Goal: Check status: Check status

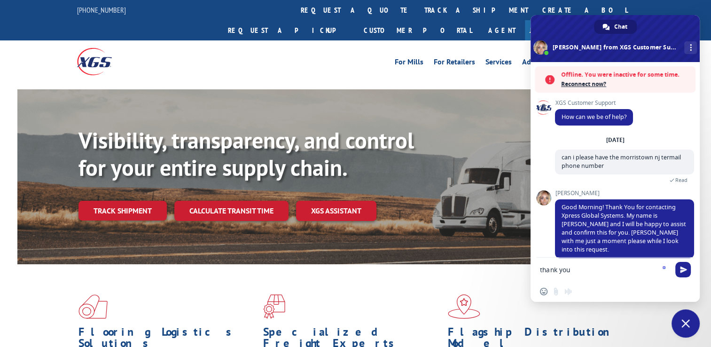
scroll to position [15, 0]
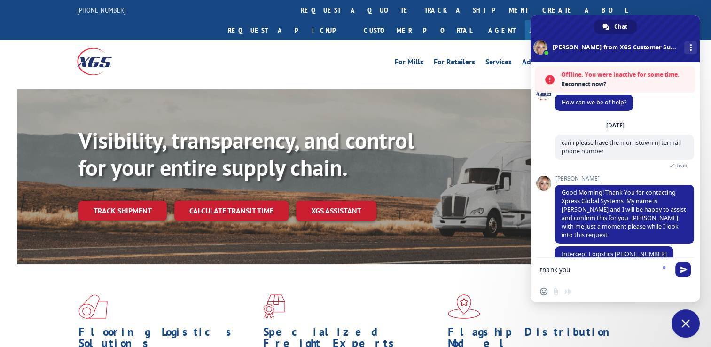
click at [690, 277] on div "thank you" at bounding box center [614, 269] width 169 height 25
click at [685, 273] on span "Send" at bounding box center [683, 270] width 16 height 16
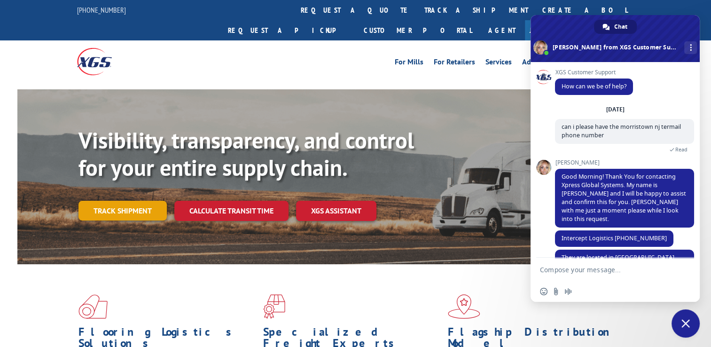
click at [134, 201] on link "Track shipment" at bounding box center [122, 211] width 88 height 20
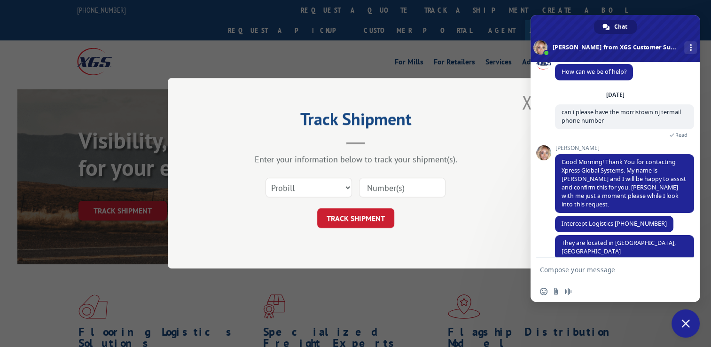
click at [302, 197] on div "Select category... Probill BOL PO" at bounding box center [309, 188] width 86 height 22
click at [301, 190] on select "Select category... Probill BOL PO" at bounding box center [308, 188] width 86 height 20
select select "bol"
click at [265, 178] on select "Select category... Probill BOL PO" at bounding box center [308, 188] width 86 height 20
click at [387, 188] on input at bounding box center [402, 188] width 86 height 20
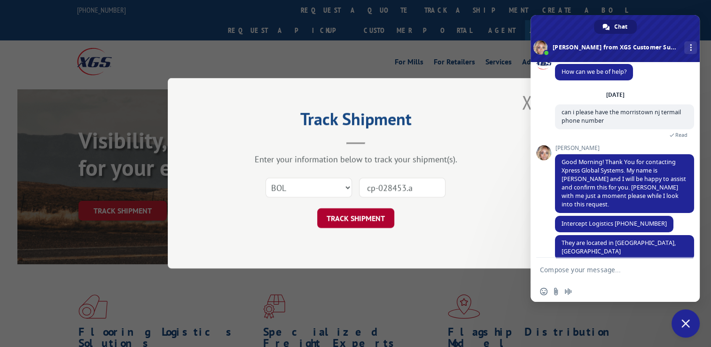
type input "cp-028453.a"
click at [365, 214] on button "TRACK SHIPMENT" at bounding box center [355, 219] width 77 height 20
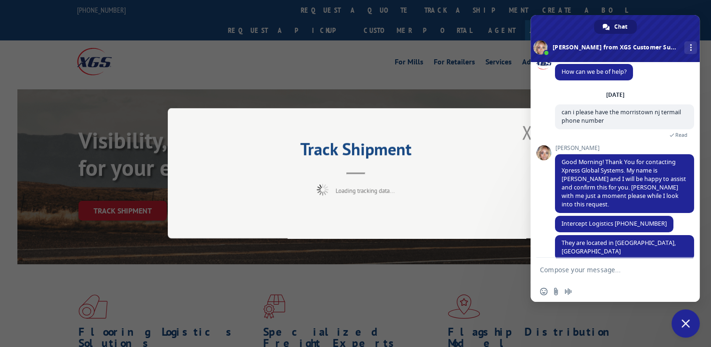
click at [646, 20] on span at bounding box center [614, 38] width 169 height 47
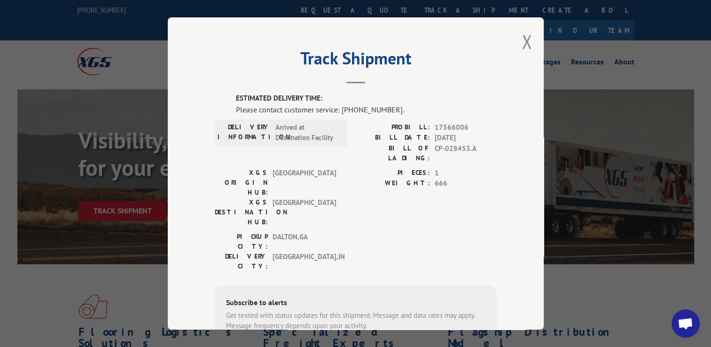
click at [655, 228] on div "Track Shipment ESTIMATED DELIVERY TIME: Please contact customer service: (844) …" at bounding box center [355, 173] width 711 height 347
click at [684, 317] on span "Open chat" at bounding box center [685, 323] width 28 height 28
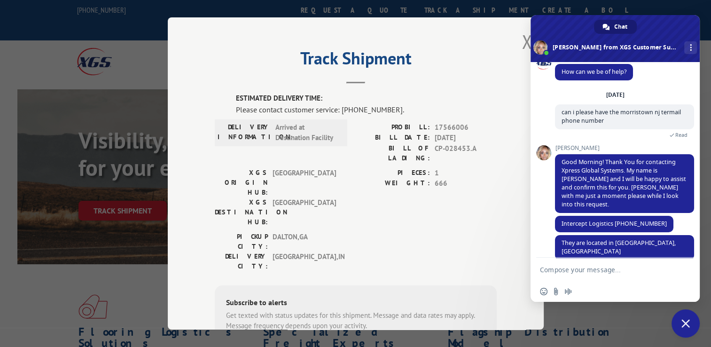
click at [592, 264] on form at bounding box center [605, 269] width 130 height 25
click at [590, 266] on textarea "Compose your message..." at bounding box center [605, 269] width 130 height 8
paste textarea "Joshua Varno (317)416-9458"
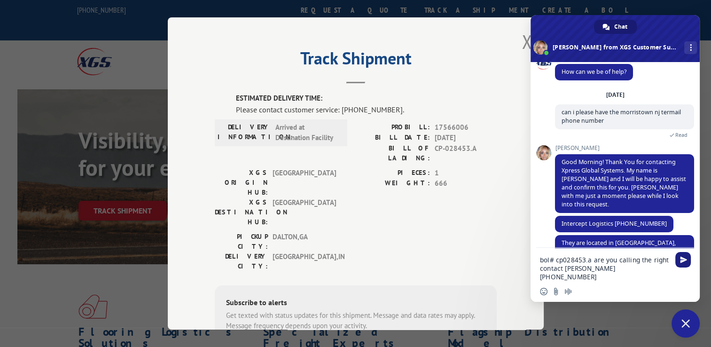
type textarea "bol# cp028453.a are you calling the right contact Joshua Varno (317)416-9458"
click at [680, 260] on span "Send" at bounding box center [683, 259] width 7 height 7
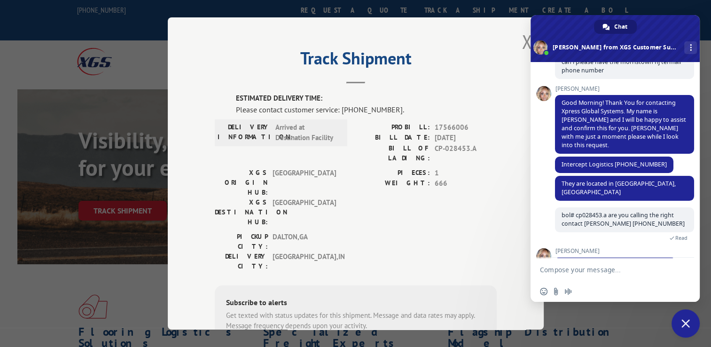
scroll to position [79, 0]
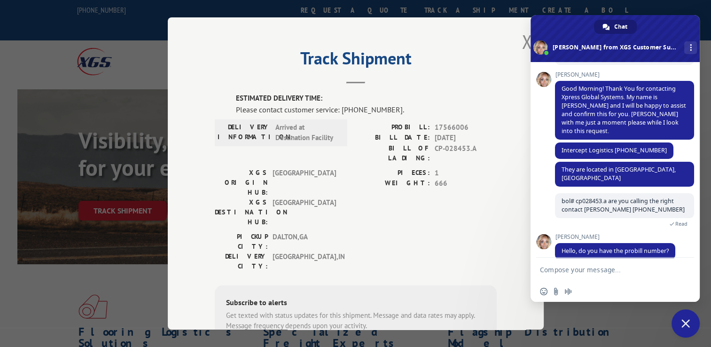
click at [646, 274] on form at bounding box center [605, 269] width 130 height 25
click at [615, 272] on textarea "Compose your message..." at bounding box center [605, 269] width 130 height 8
type textarea "17566006"
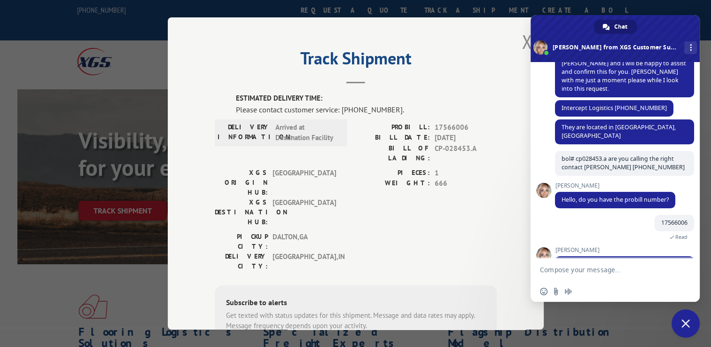
scroll to position [162, 0]
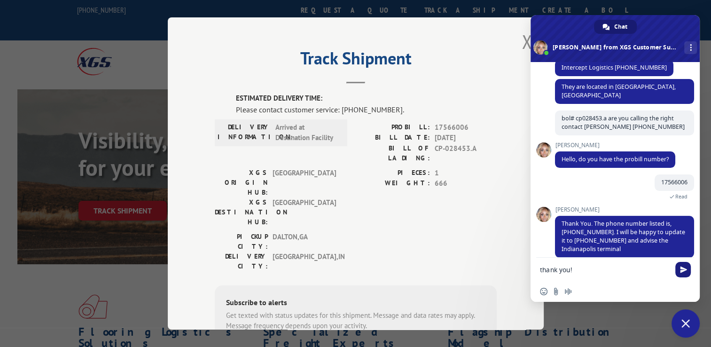
type textarea "thank you!"
click at [682, 273] on span "Send" at bounding box center [683, 270] width 16 height 16
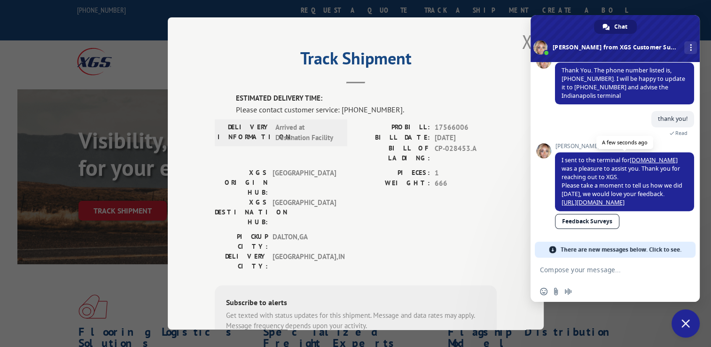
scroll to position [291, 0]
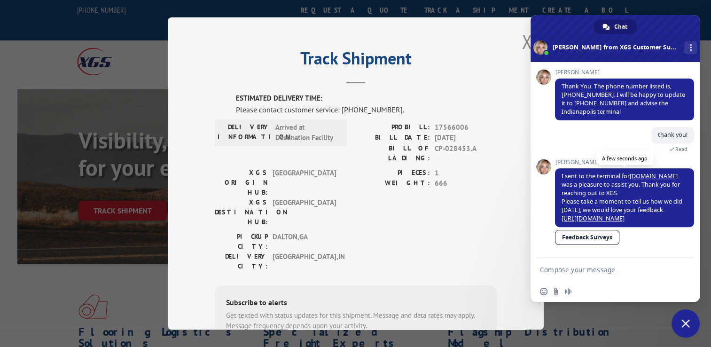
click at [624, 214] on link "https://survey.hsforms.com/1Olv78hkERumUKuxdEkVvsw5ebhc" at bounding box center [592, 218] width 63 height 8
